Goal: Check status: Check status

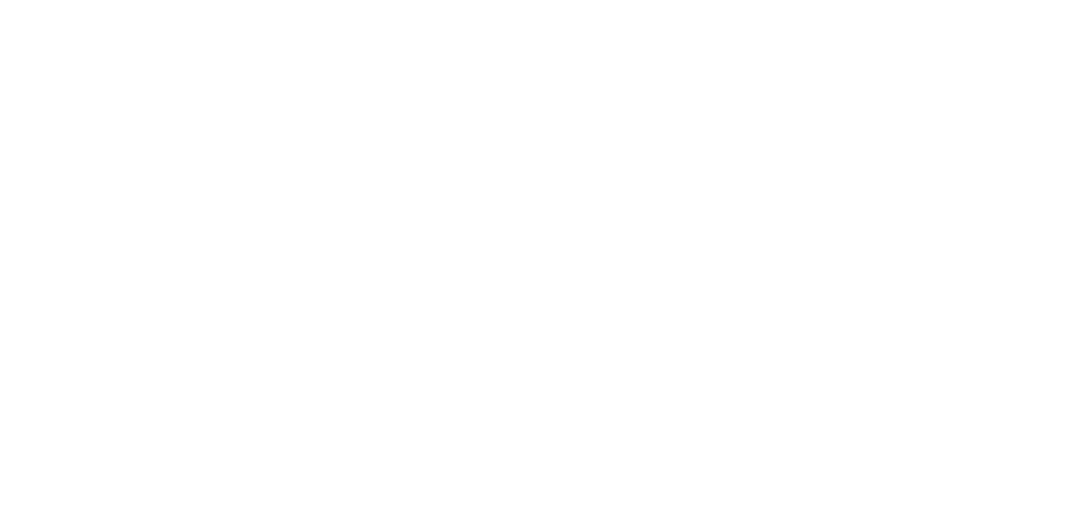
select select
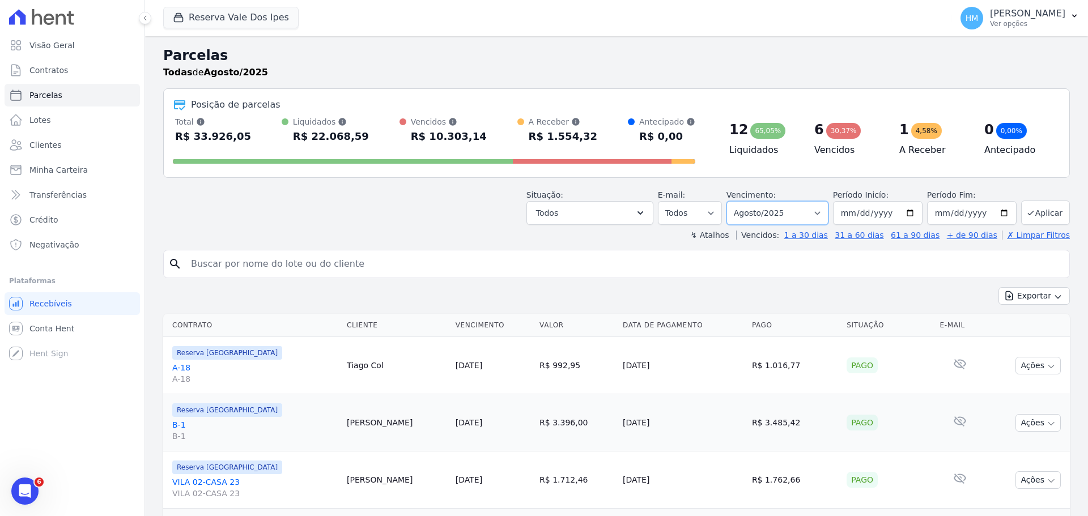
click at [792, 208] on select "Filtrar por período ──────── Todos os meses Setembro/2024 Outubro/2024 Novembro…" at bounding box center [777, 213] width 102 height 24
select select "05/2025"
click at [734, 201] on select "Filtrar por período ──────── Todos os meses Setembro/2024 Outubro/2024 Novembro…" at bounding box center [777, 213] width 102 height 24
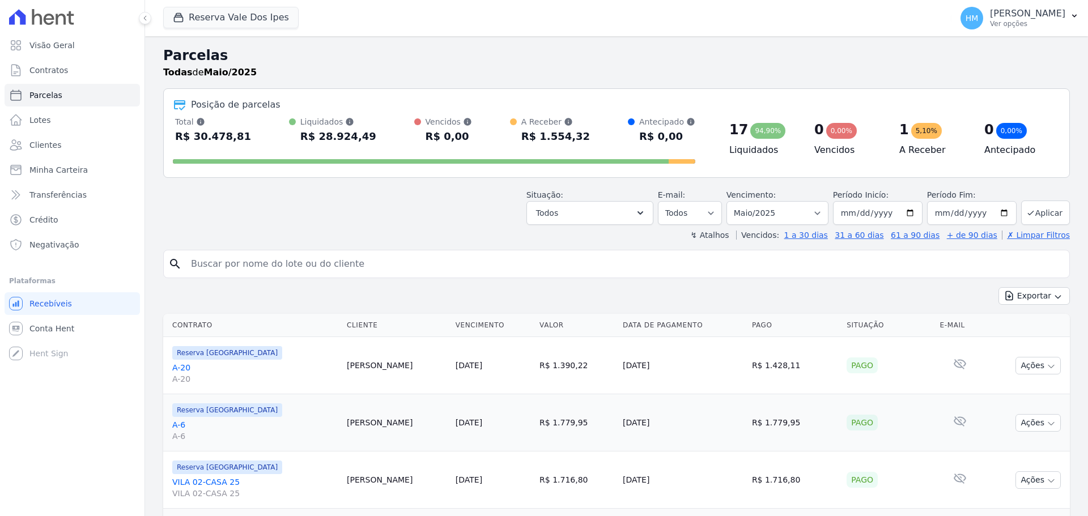
select select
click at [789, 211] on select "Filtrar por período ──────── Todos os meses Setembro/2024 Outubro/2024 Novembro…" at bounding box center [777, 213] width 102 height 24
select select "06/2025"
click at [734, 201] on select "Filtrar por período ──────── Todos os meses Setembro/2024 Outubro/2024 Novembro…" at bounding box center [777, 213] width 102 height 24
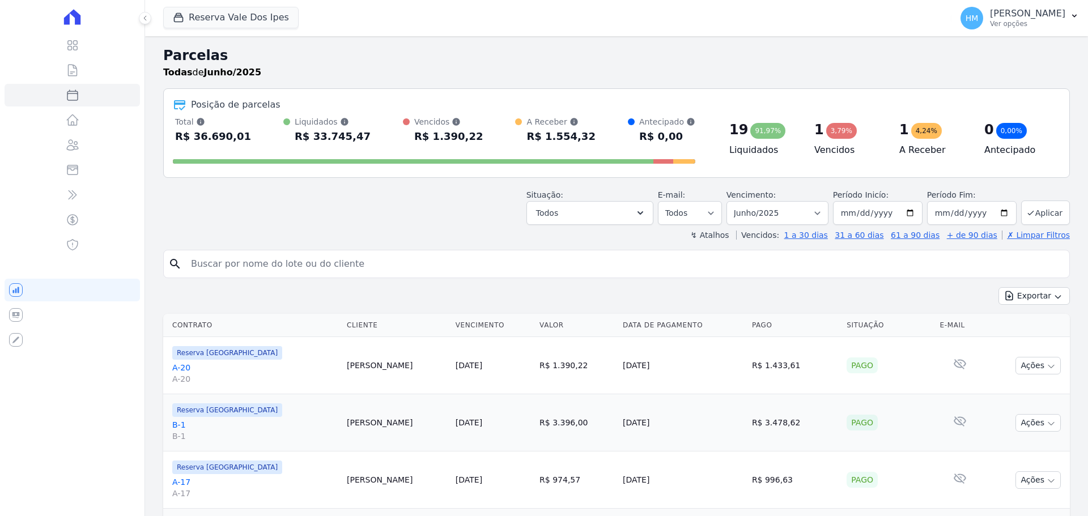
select select
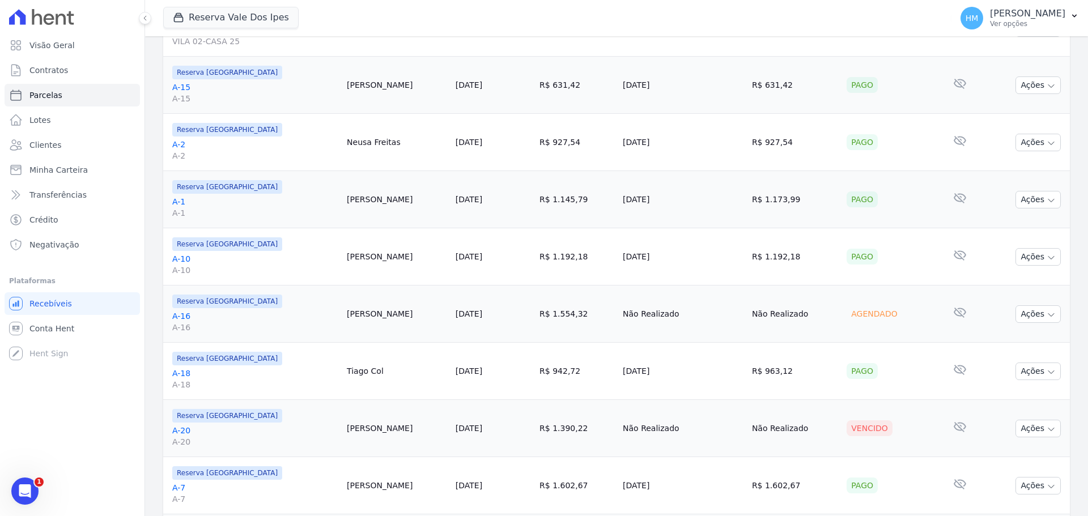
scroll to position [850, 0]
